Goal: Browse casually

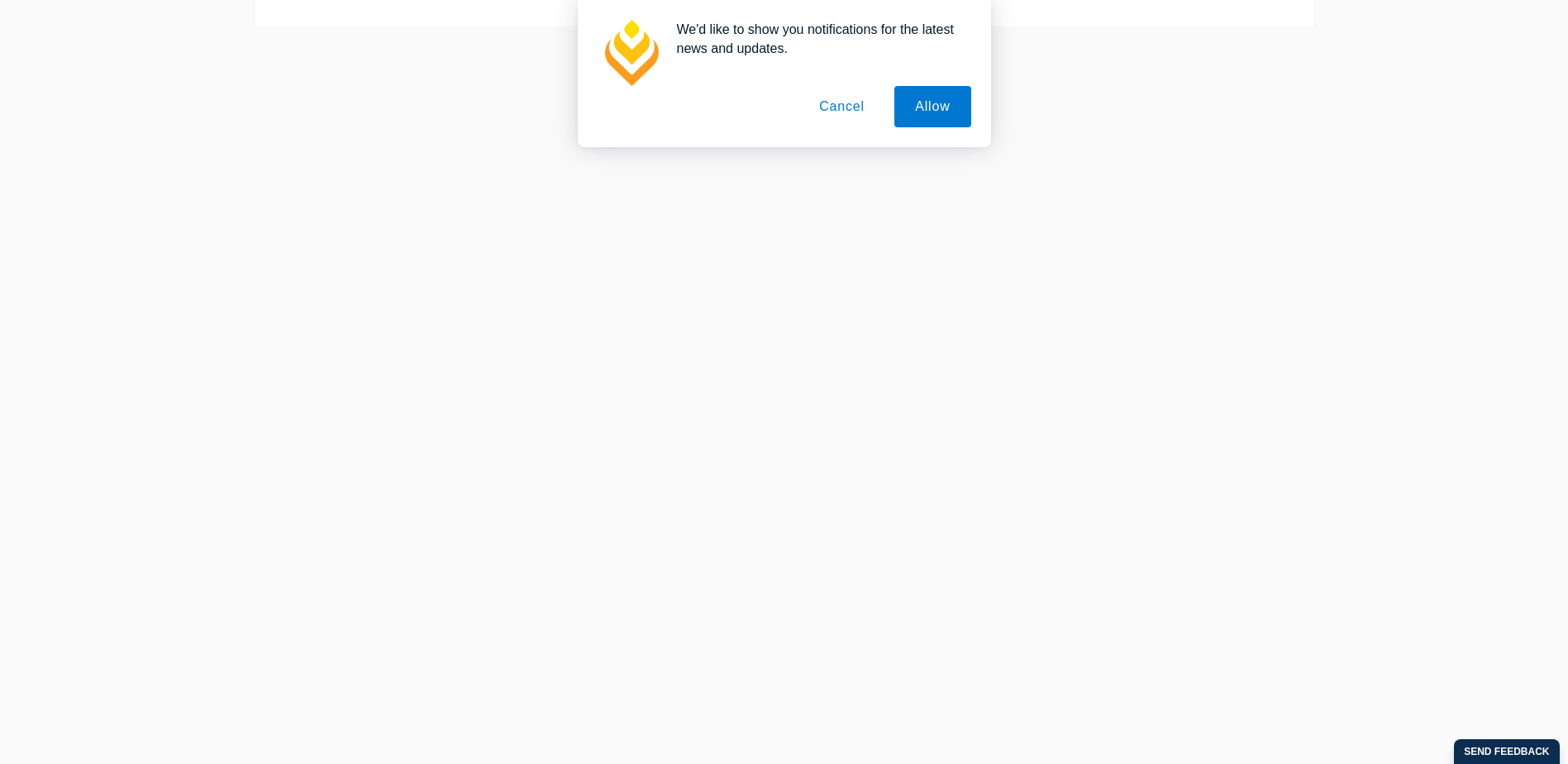
scroll to position [265, 0]
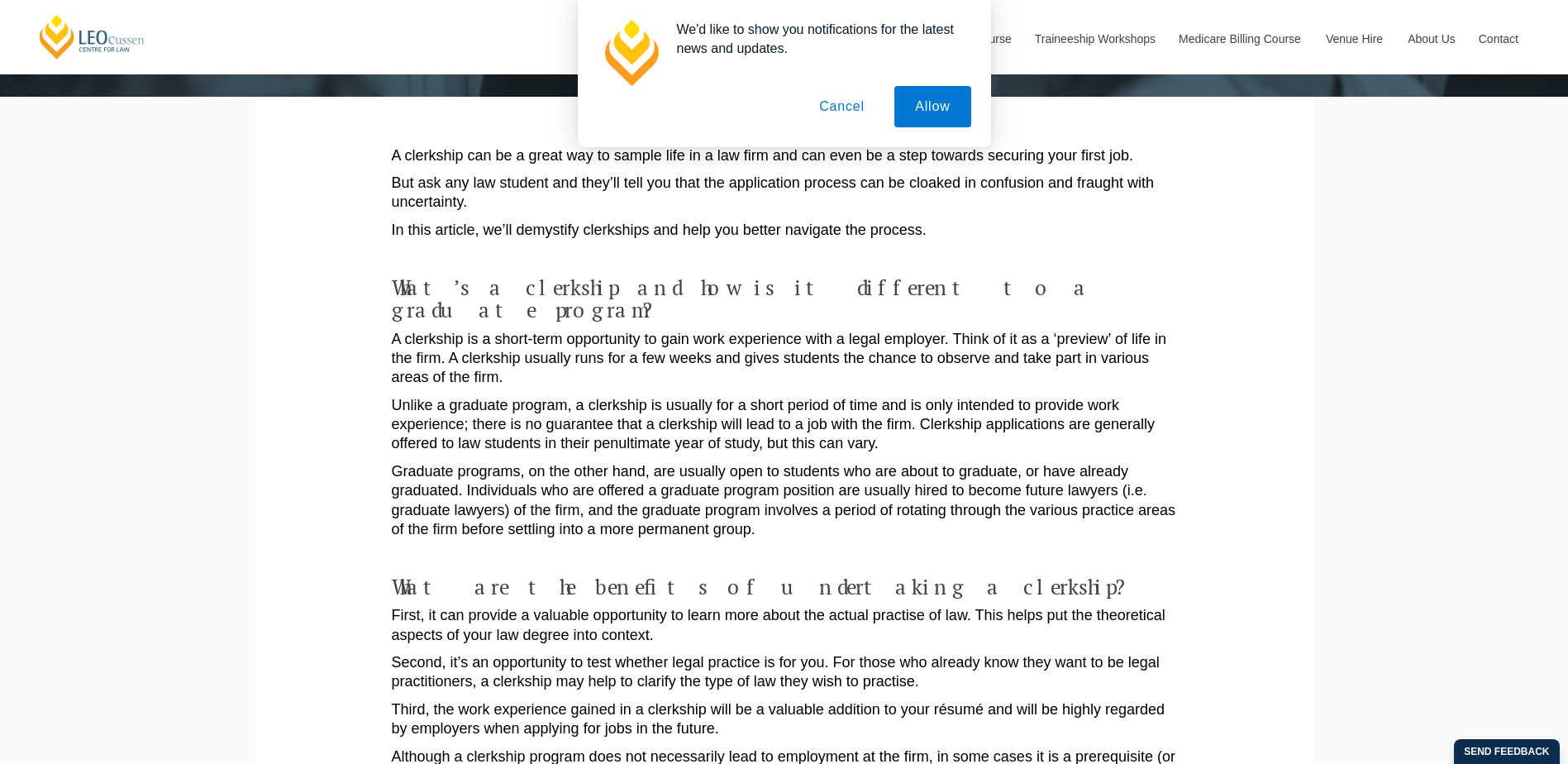
click at [838, 105] on button "Cancel" at bounding box center [841, 106] width 87 height 41
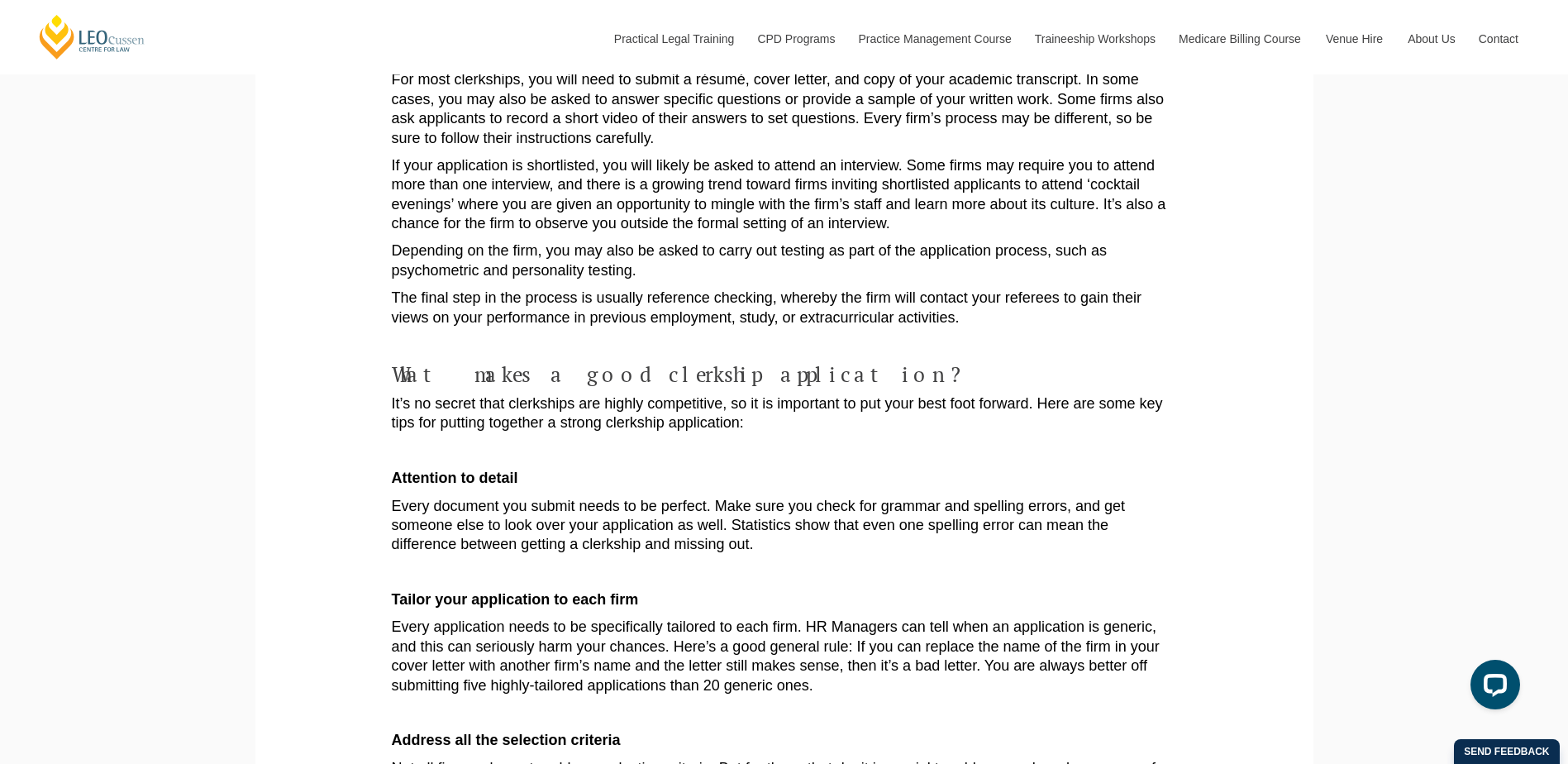
scroll to position [1728, 0]
